Goal: Find specific page/section: Find specific page/section

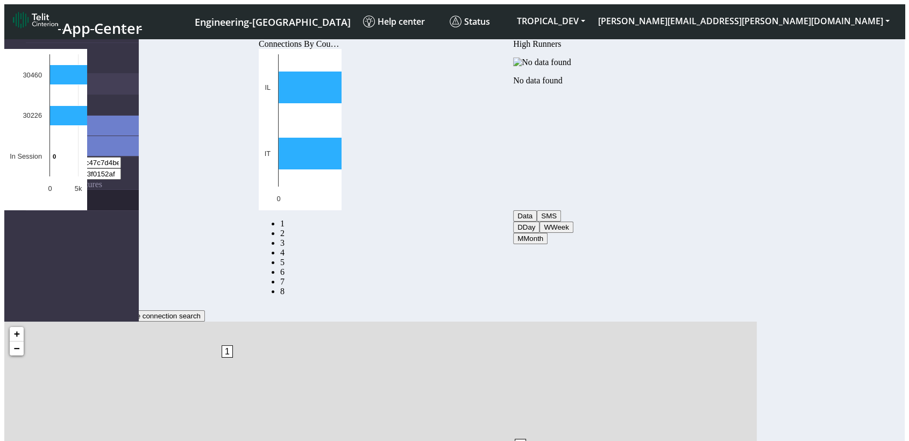
click at [58, 190] on link "eUICCs" at bounding box center [82, 200] width 113 height 20
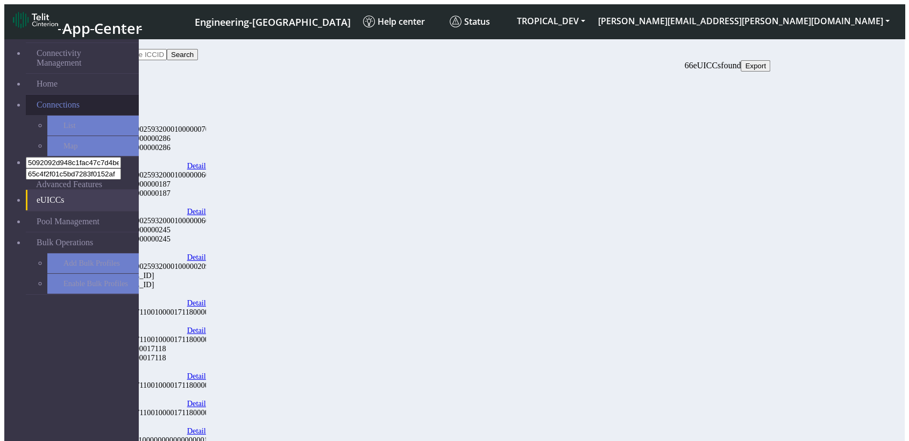
click at [60, 100] on span "Connections" at bounding box center [58, 105] width 43 height 10
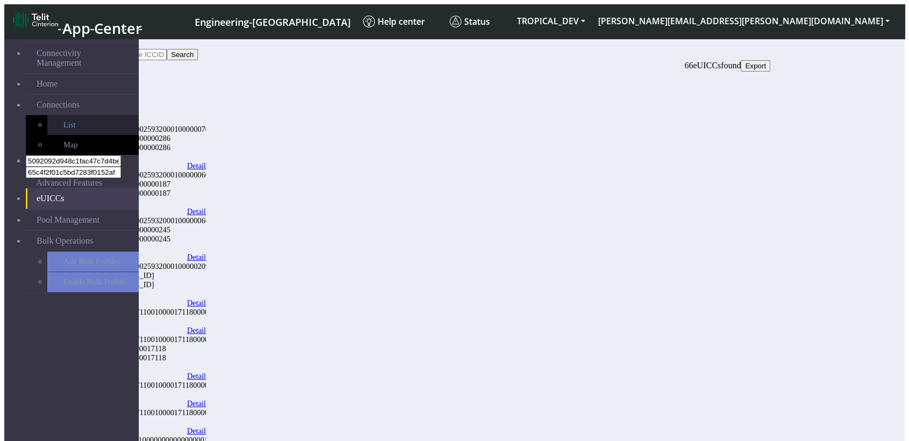
click at [47, 115] on link "List" at bounding box center [92, 125] width 91 height 20
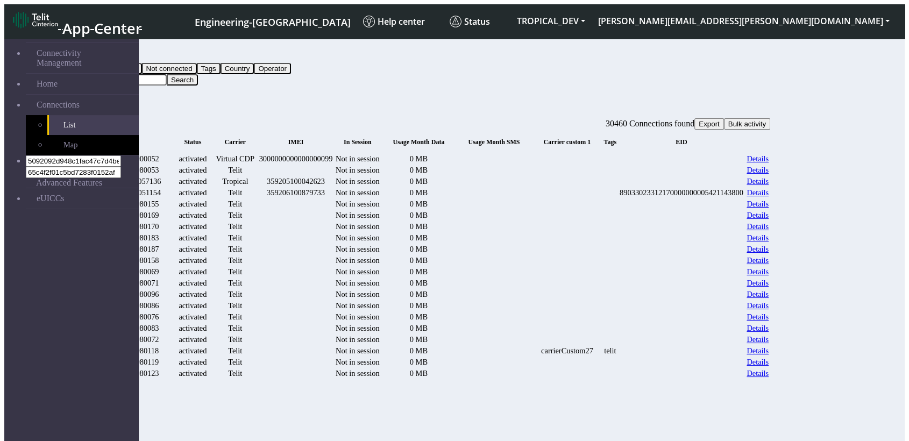
click at [172, 154] on div "1000000000000000052" at bounding box center [122, 158] width 98 height 9
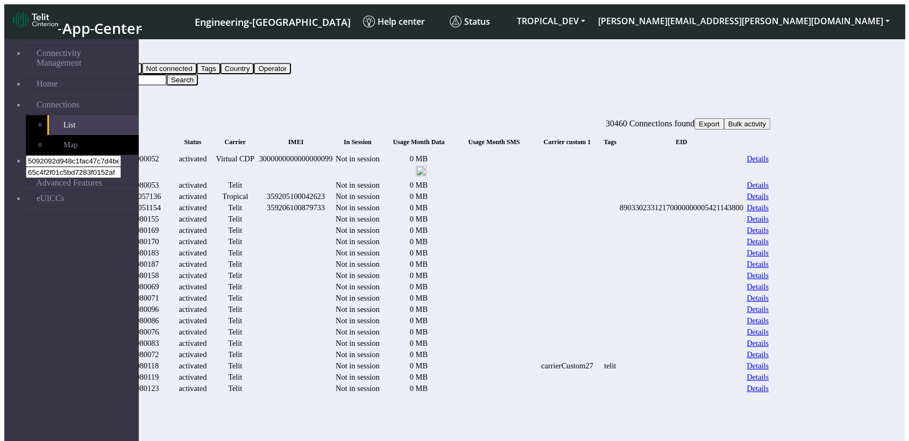
click at [172, 154] on div "1000000000000000052" at bounding box center [122, 158] width 98 height 9
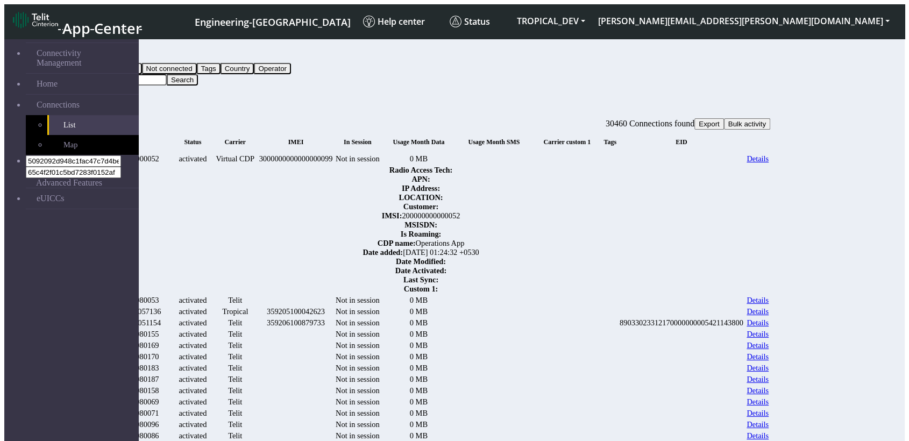
copy div "1000000000000000052"
click at [167, 74] on input "Search..." at bounding box center [119, 79] width 95 height 11
paste input "1000000000000000052"
type input "1000000000000000052"
click at [198, 74] on button "Search" at bounding box center [182, 79] width 31 height 11
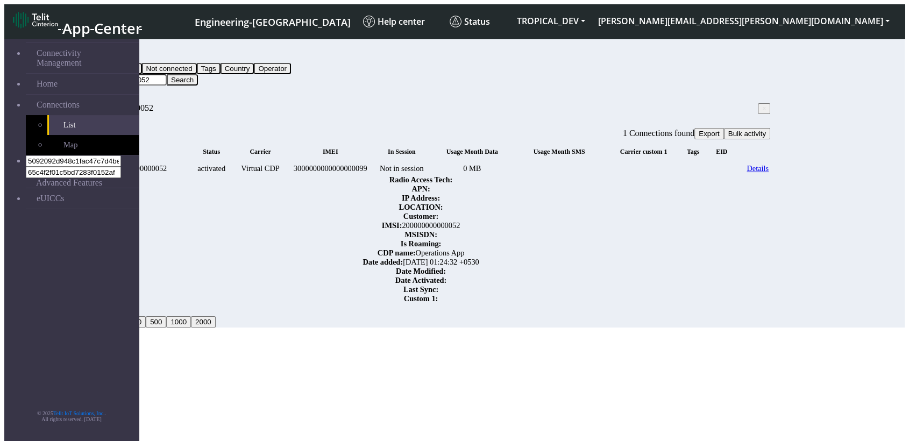
click at [167, 74] on input "1000000000000000052" at bounding box center [119, 79] width 95 height 11
click at [198, 74] on button "Search" at bounding box center [182, 79] width 31 height 11
click at [762, 105] on span "×" at bounding box center [764, 109] width 4 height 8
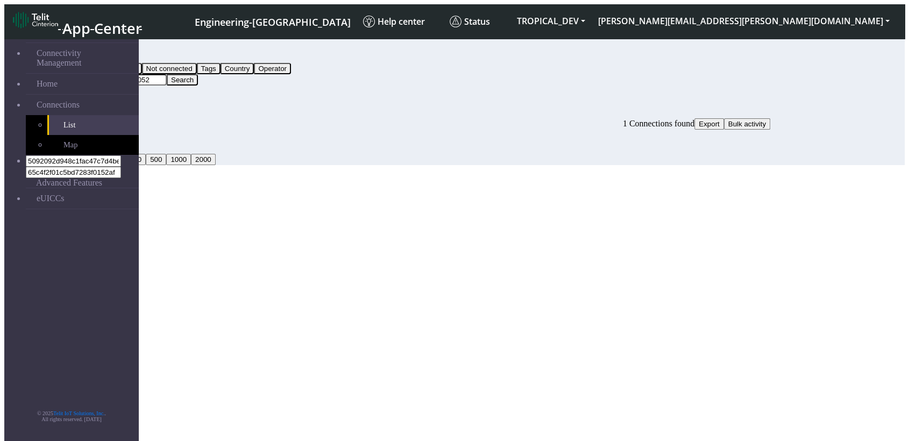
click at [100, 52] on button "Query" at bounding box center [86, 57] width 28 height 11
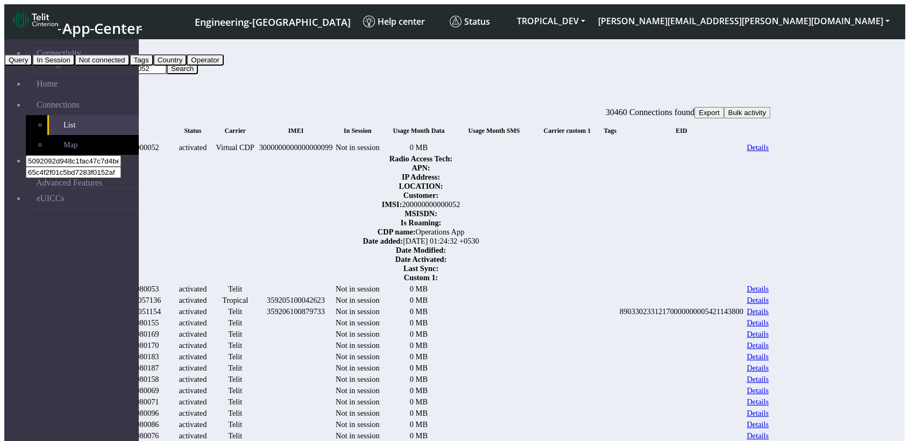
click at [74, 66] on button "In Session" at bounding box center [53, 59] width 42 height 11
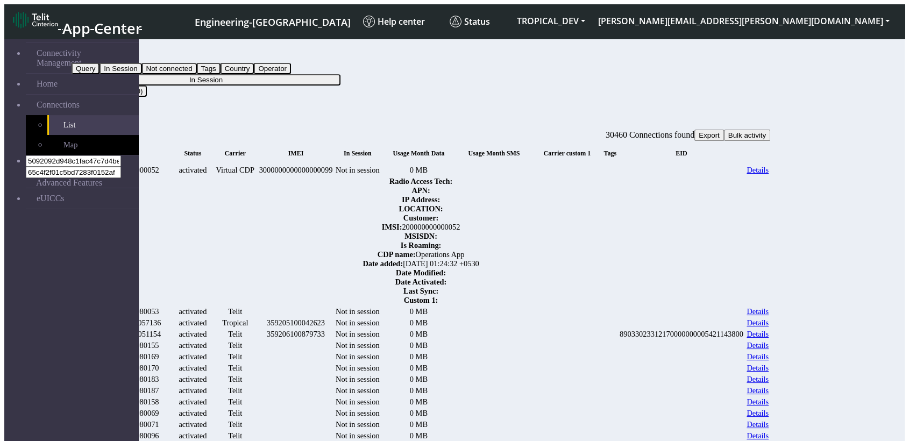
click at [341, 74] on button "In Session" at bounding box center [206, 79] width 269 height 11
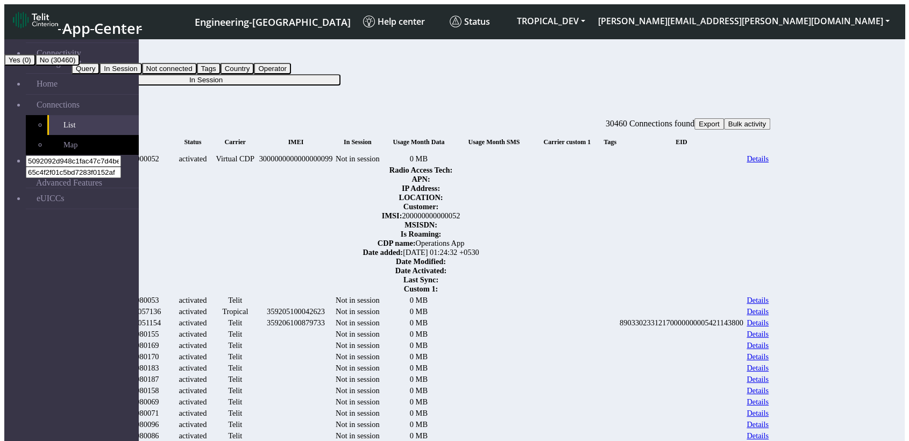
click at [114, 52] on button "In Session" at bounding box center [93, 57] width 42 height 11
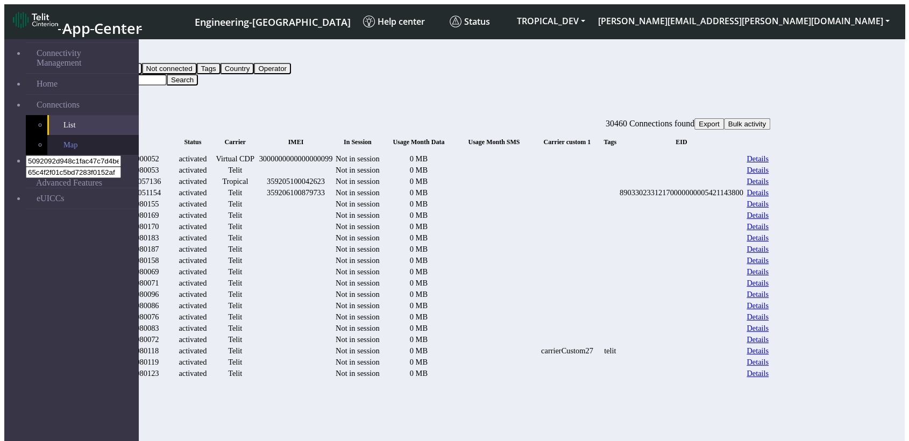
click at [63, 140] on span "Map" at bounding box center [70, 144] width 14 height 9
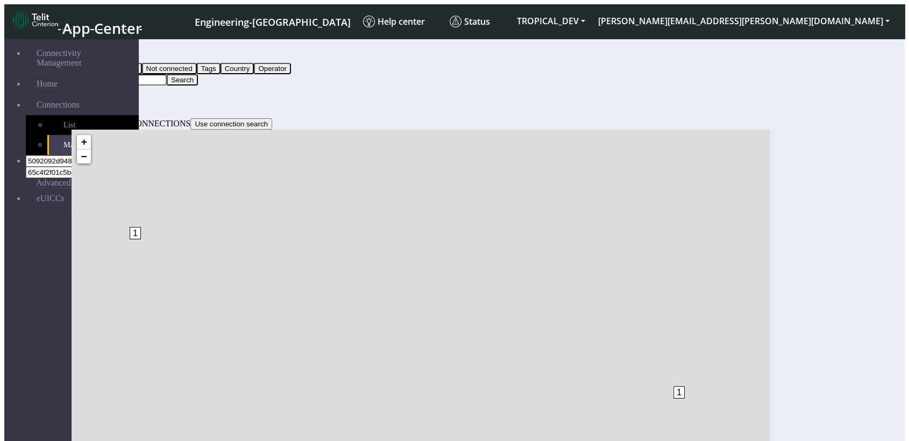
click at [167, 74] on input "Search..." at bounding box center [119, 79] width 95 height 11
paste input "- The same filter may be applied repeatedly"
click at [198, 74] on button "Search" at bounding box center [182, 79] width 31 height 11
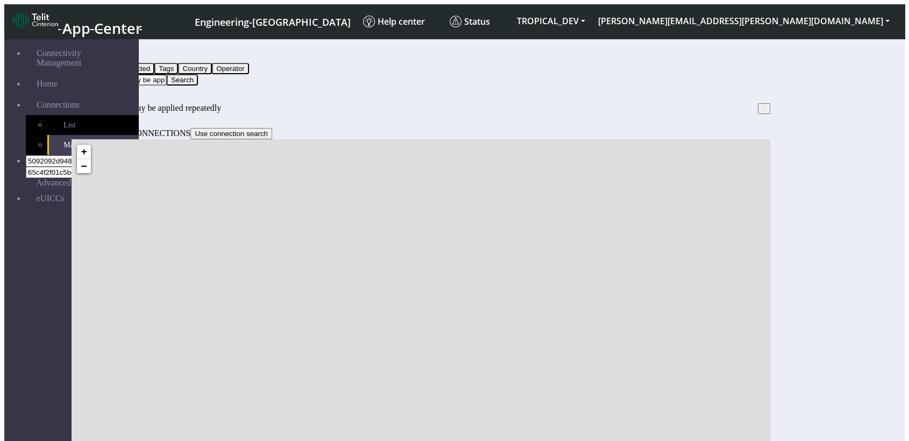
click at [198, 74] on button "Search" at bounding box center [182, 79] width 31 height 11
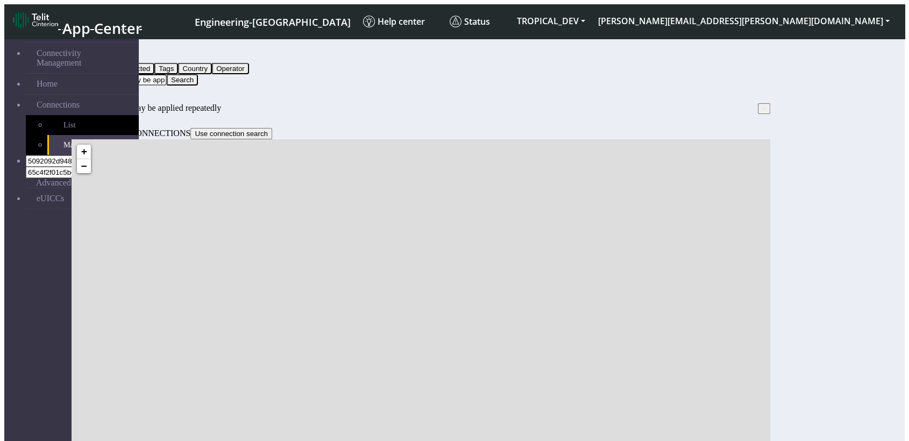
click at [167, 74] on input "- The same filter may be applied repeatedly" at bounding box center [119, 79] width 95 height 11
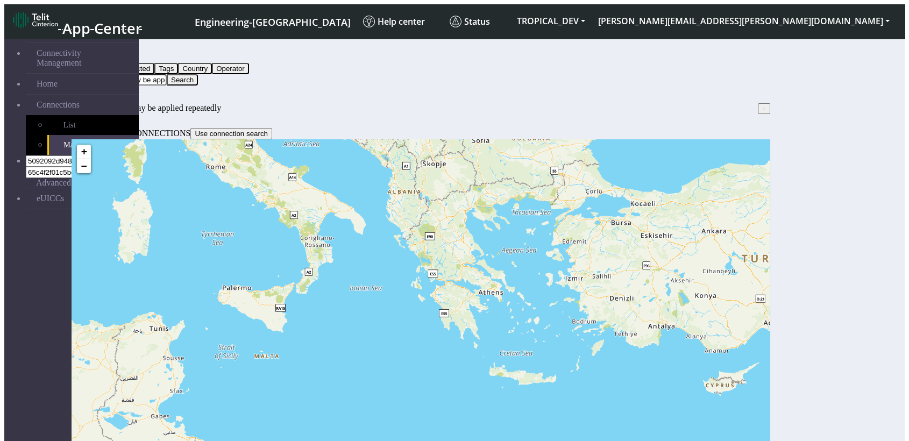
drag, startPoint x: 250, startPoint y: 53, endPoint x: 242, endPoint y: 50, distance: 8.4
click at [167, 74] on input "- The same filter may be applied repeatedly" at bounding box center [119, 79] width 95 height 11
click at [198, 74] on button "Search" at bounding box center [182, 79] width 31 height 11
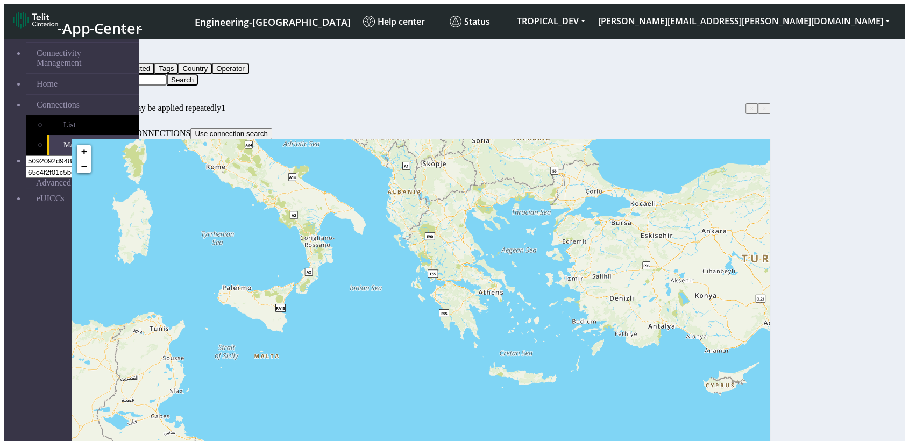
click at [198, 74] on button "Search" at bounding box center [182, 79] width 31 height 11
click at [406, 83] on div "Filter by Query Query Not connected Tags Country Operator 1 Search × - The same…" at bounding box center [421, 77] width 699 height 71
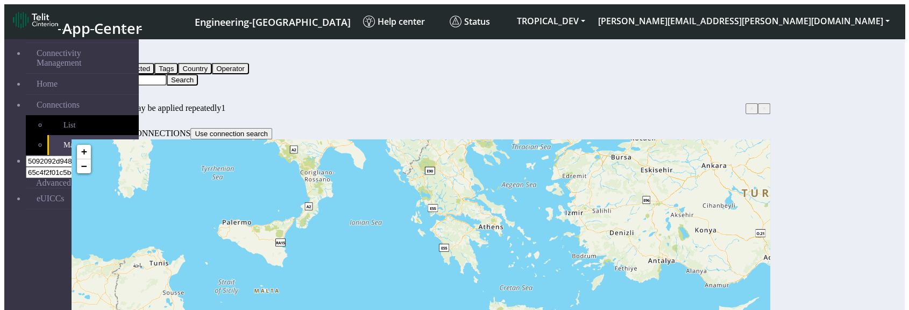
click at [198, 74] on button "Search" at bounding box center [182, 79] width 31 height 11
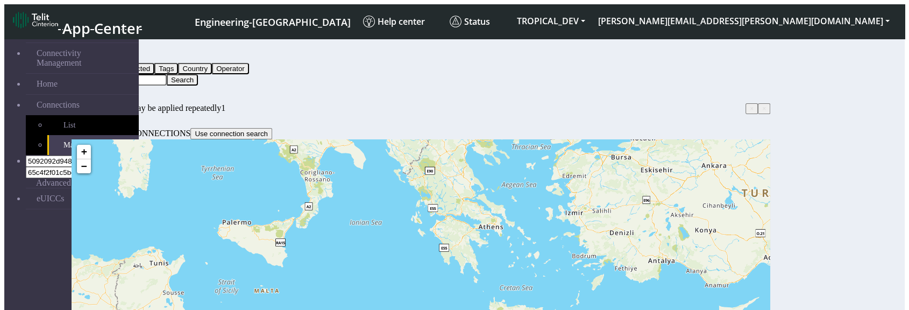
click at [198, 74] on button "Search" at bounding box center [182, 79] width 31 height 11
click at [167, 74] on input "1" at bounding box center [119, 79] width 95 height 11
type input "11"
click at [198, 74] on button "Search" at bounding box center [182, 79] width 31 height 11
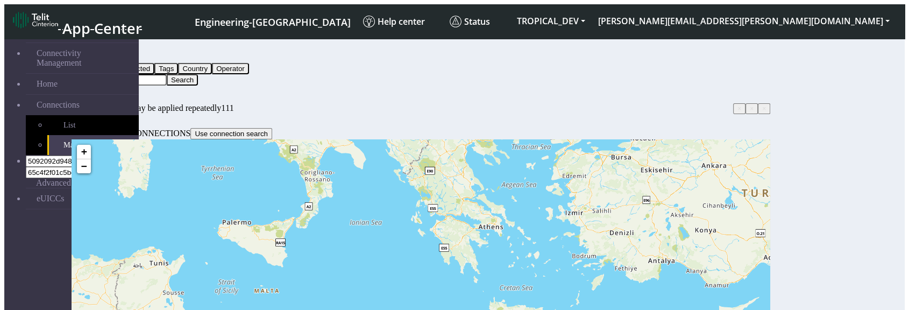
click at [198, 74] on button "Search" at bounding box center [182, 79] width 31 height 11
click at [771, 55] on div "Filter by Query Query Not connected Tags Country Operator 11 Search" at bounding box center [421, 64] width 699 height 44
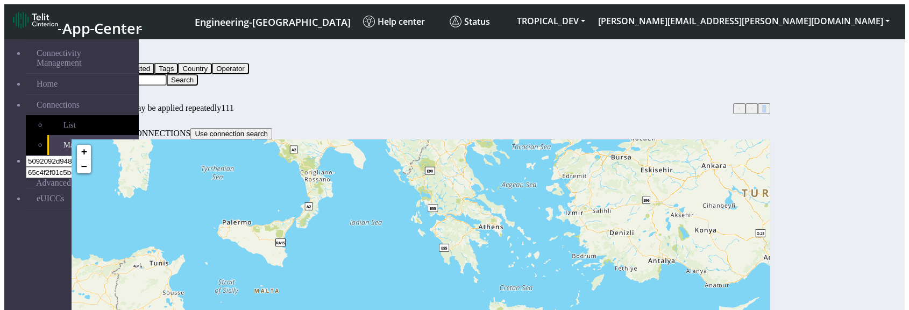
click at [771, 54] on div "Filter by Query Query Not connected Tags Country Operator 11 Search" at bounding box center [421, 64] width 699 height 44
click at [198, 74] on button "Search" at bounding box center [182, 79] width 31 height 11
